Goal: Task Accomplishment & Management: Use online tool/utility

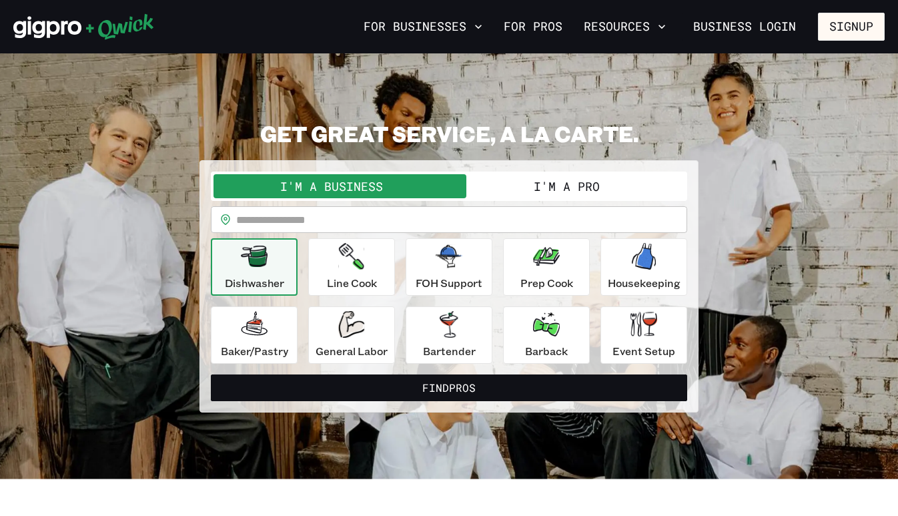
click at [559, 198] on button "I'm a Pro" at bounding box center [566, 186] width 235 height 24
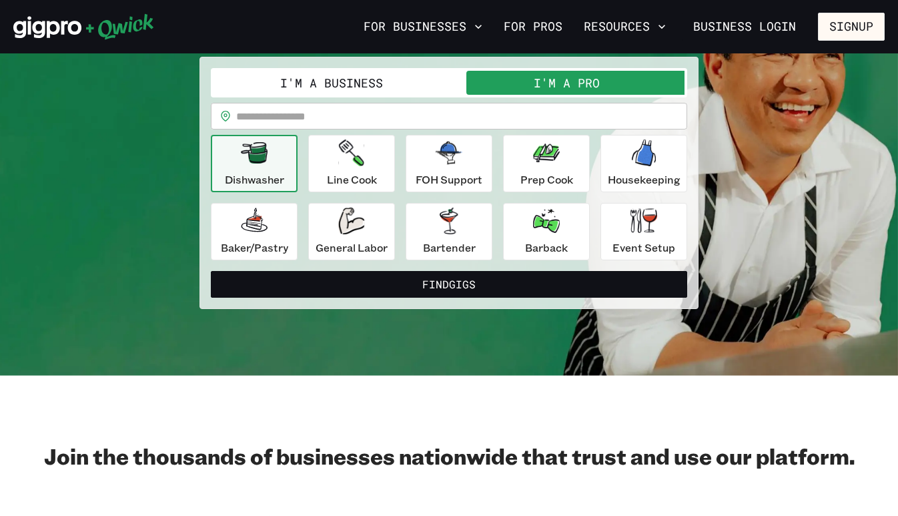
scroll to position [127, 0]
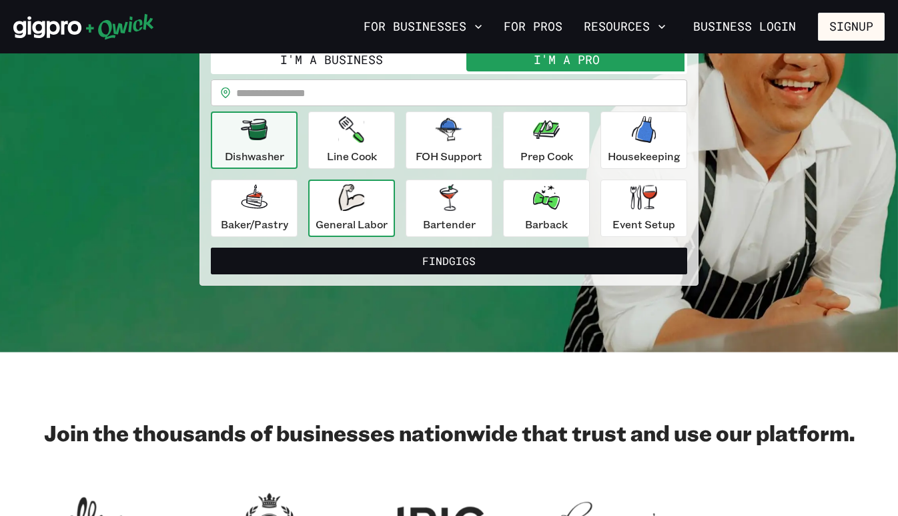
click at [366, 232] on p "General Labor" at bounding box center [351, 224] width 72 height 16
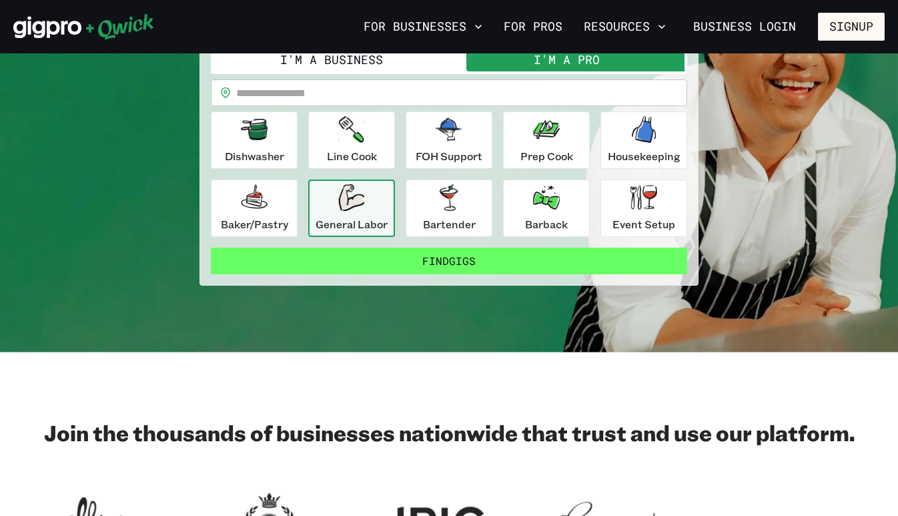
click at [421, 274] on button "Find Gigs" at bounding box center [449, 260] width 476 height 27
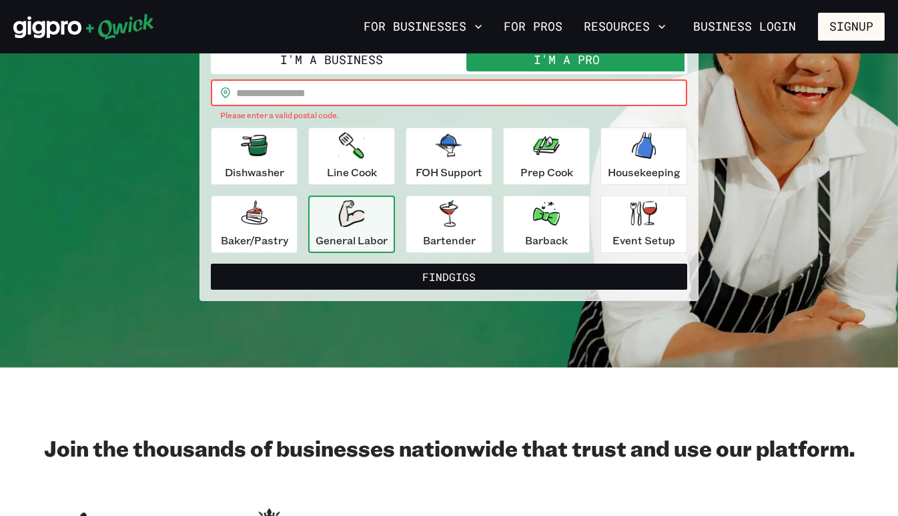
click at [253, 106] on input "text" at bounding box center [461, 92] width 451 height 27
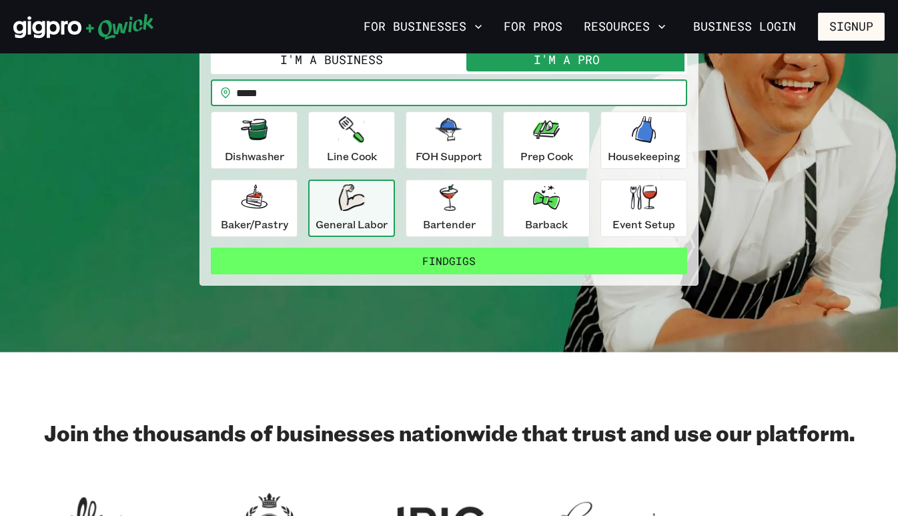
type input "*****"
click at [392, 274] on button "Find Gigs" at bounding box center [449, 260] width 476 height 27
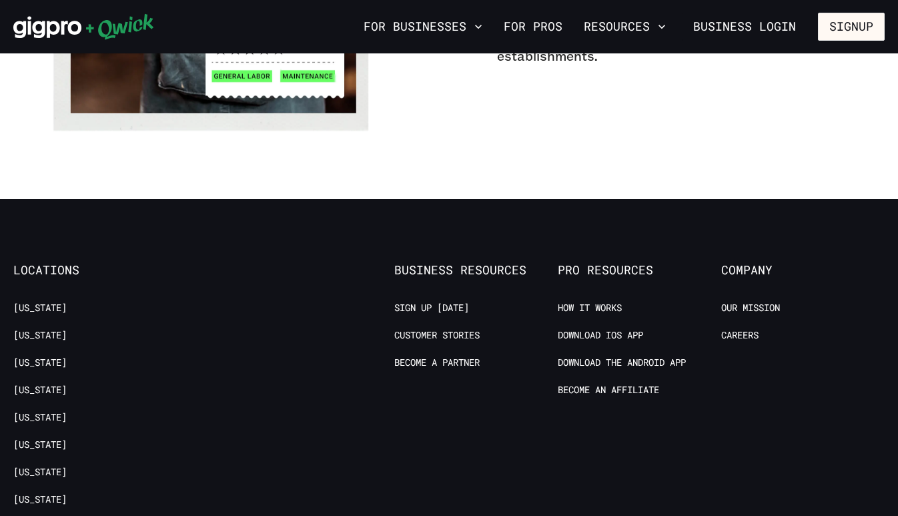
scroll to position [1239, 0]
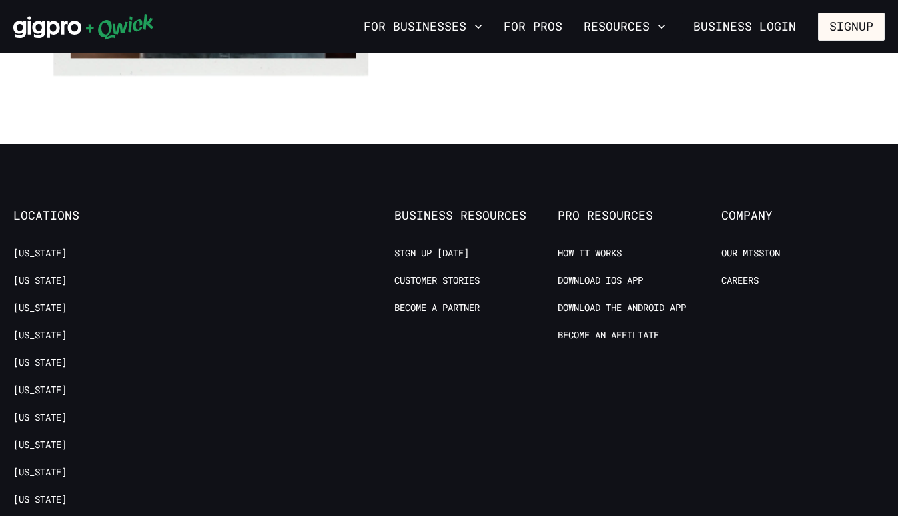
scroll to position [1306, 0]
